Goal: Transaction & Acquisition: Download file/media

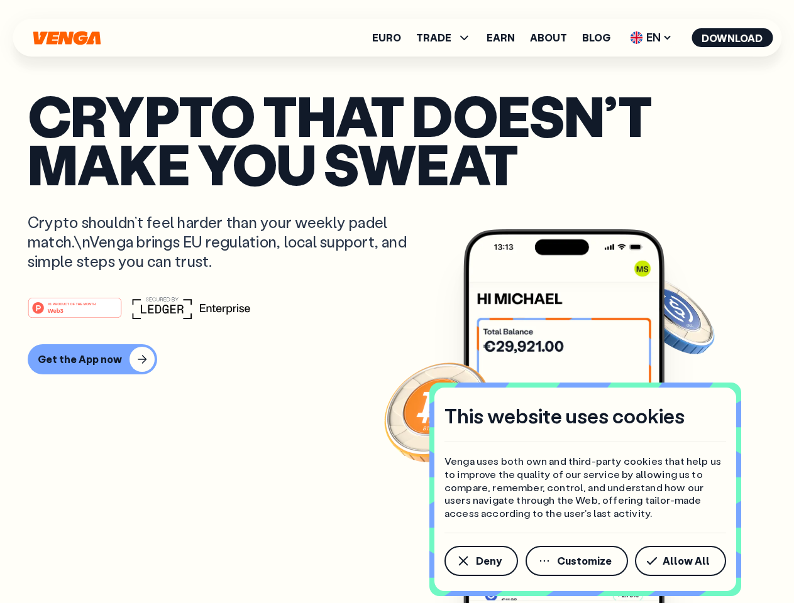
click at [396, 302] on div "#1 PRODUCT OF THE MONTH Web3" at bounding box center [397, 308] width 738 height 23
click at [480, 561] on span "Deny" at bounding box center [489, 561] width 26 height 10
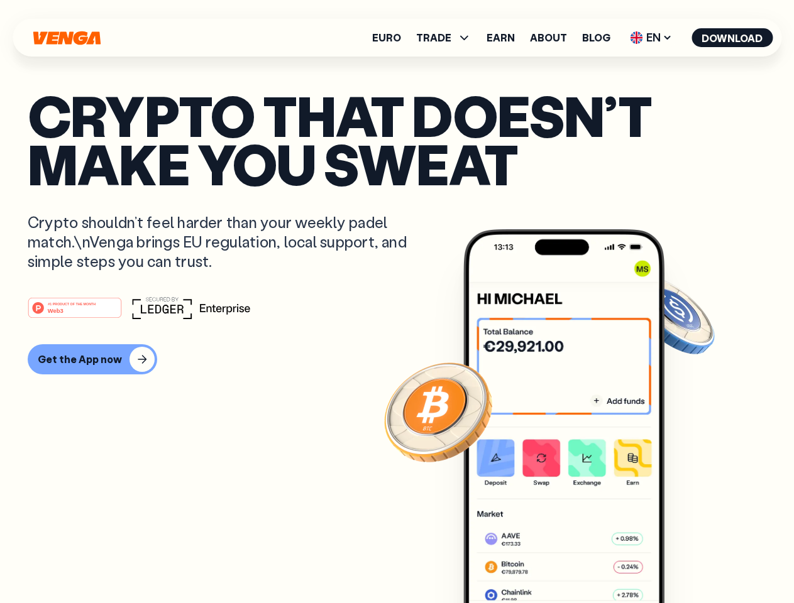
click at [577, 561] on img at bounding box center [563, 439] width 201 height 421
click at [682, 561] on article "Crypto that doesn’t make you sweat Crypto shouldn’t feel harder than your weekl…" at bounding box center [397, 326] width 738 height 471
click at [447, 38] on span "TRADE" at bounding box center [433, 38] width 35 height 10
click at [651, 38] on span "EN" at bounding box center [650, 38] width 51 height 20
click at [732, 38] on button "Download" at bounding box center [731, 37] width 81 height 19
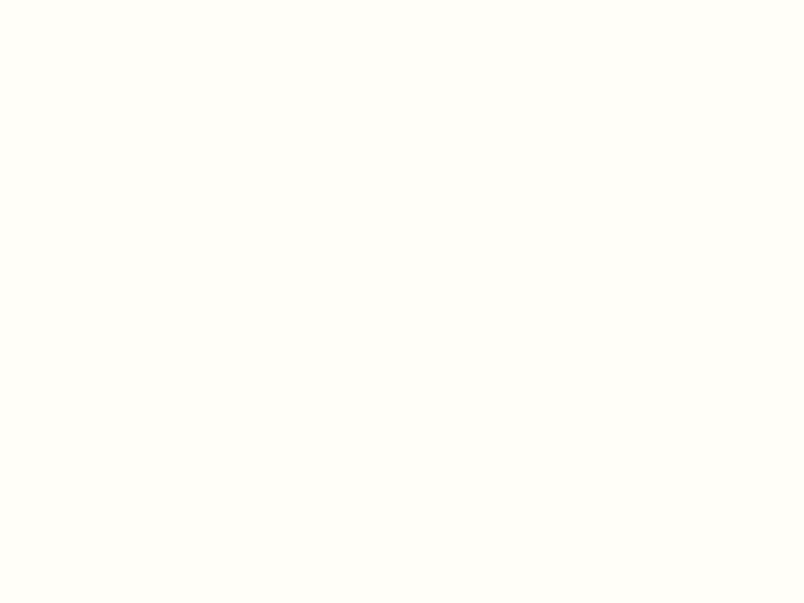
click at [90, 0] on html "This website uses cookies Venga uses both own and third-party cookies that help…" at bounding box center [402, 0] width 804 height 0
click at [77, 0] on html "This website uses cookies Venga uses both own and third-party cookies that help…" at bounding box center [402, 0] width 804 height 0
